Goal: Use online tool/utility: Utilize a website feature to perform a specific function

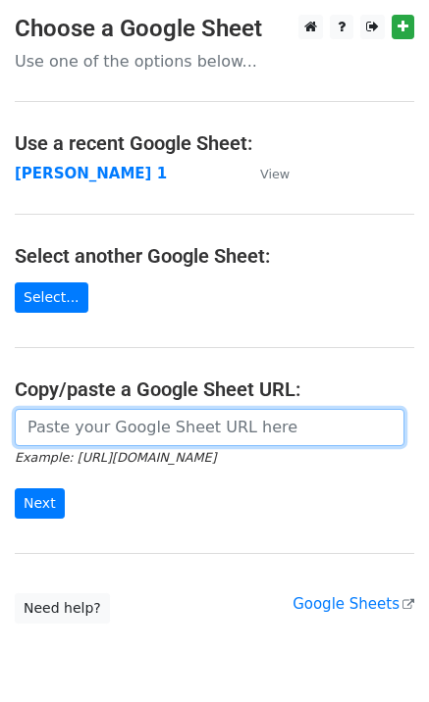
click at [63, 425] on input "url" at bounding box center [209, 427] width 389 height 37
type input "[URL][DOMAIN_NAME]"
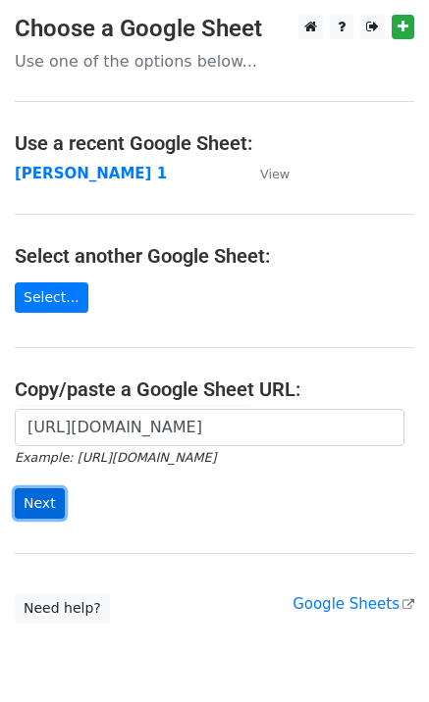
click at [48, 513] on input "Next" at bounding box center [40, 503] width 50 height 30
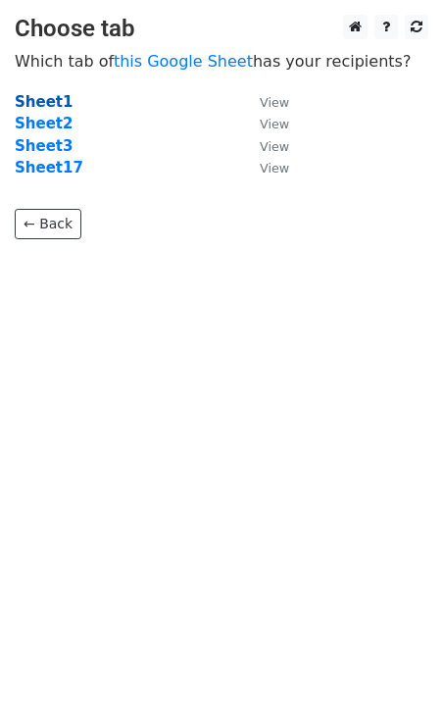
click at [34, 99] on strong "Sheet1" at bounding box center [44, 102] width 58 height 18
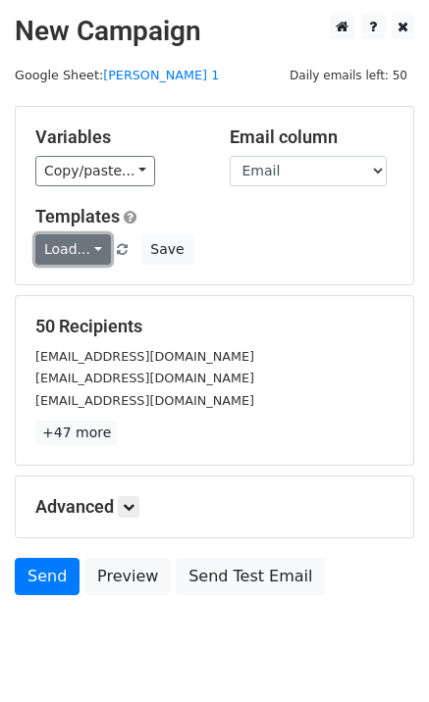
click at [67, 242] on link "Load..." at bounding box center [73, 249] width 76 height 30
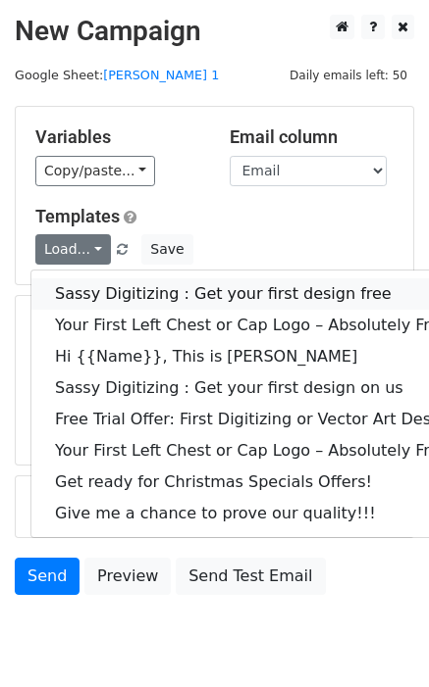
click at [86, 294] on link "Sassy Digitizing : Get your first design free" at bounding box center [282, 294] width 502 height 31
